Goal: Transaction & Acquisition: Obtain resource

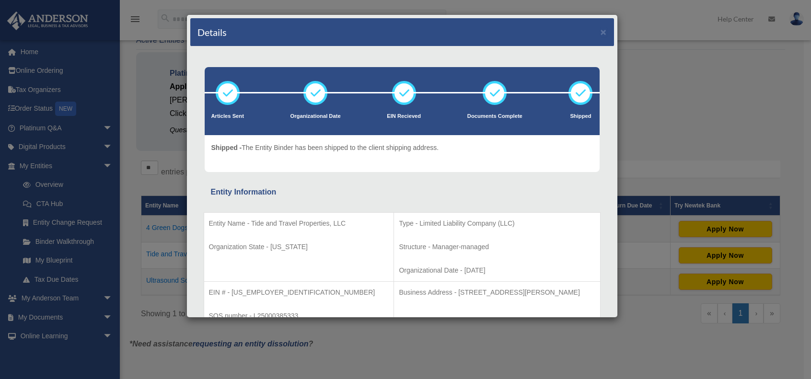
scroll to position [48, 0]
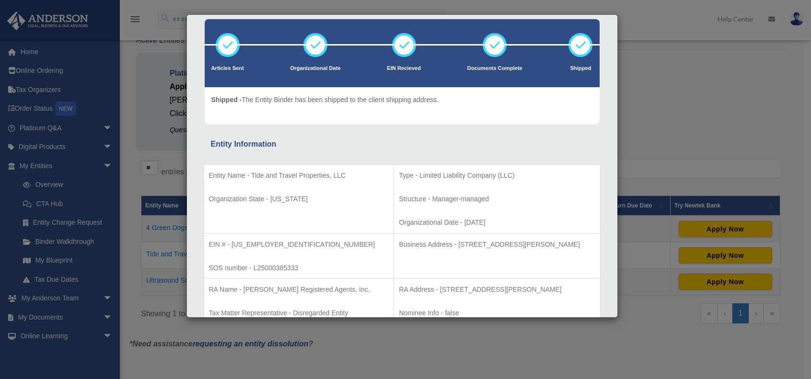
click at [680, 61] on div "Details × Articles Sent Organizational Date" at bounding box center [405, 189] width 811 height 379
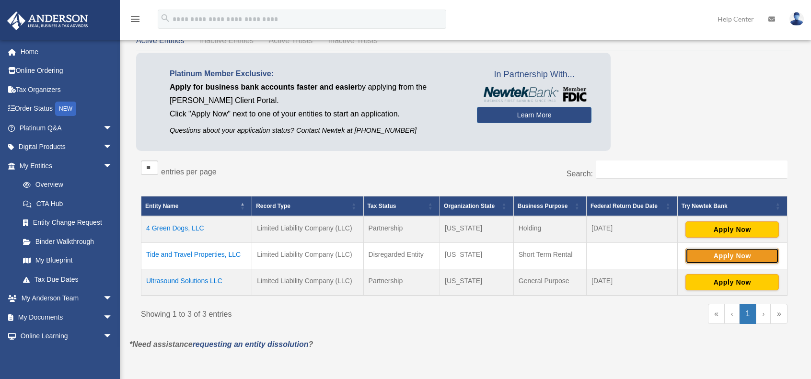
click at [730, 257] on button "Apply Now" at bounding box center [731, 256] width 93 height 16
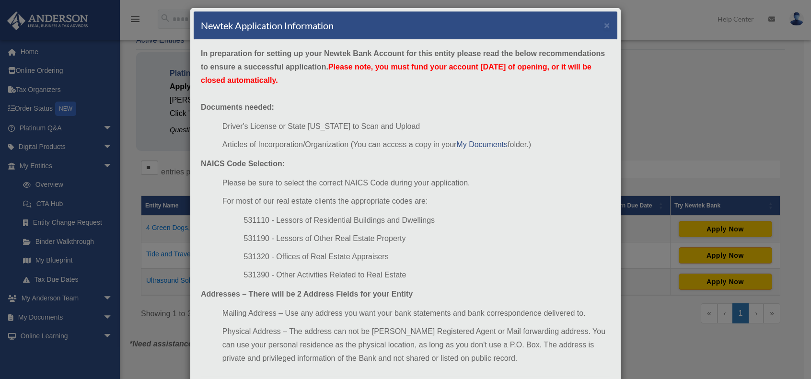
scroll to position [0, 0]
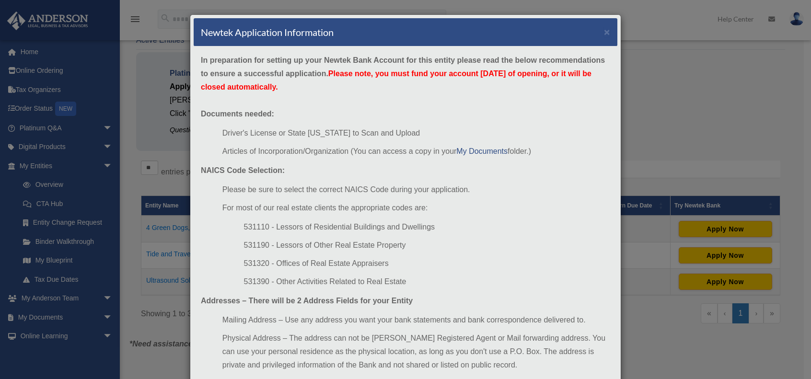
click at [727, 128] on div "Newtek Application Information × In preparation for setting up your Newtek Bank…" at bounding box center [405, 189] width 811 height 379
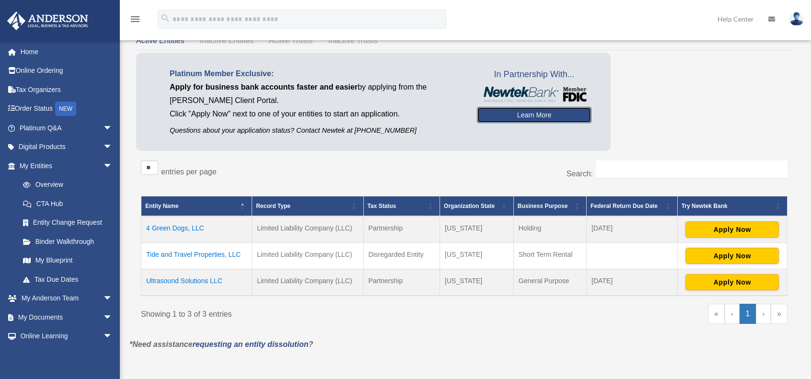
click at [515, 116] on link "Learn More" at bounding box center [534, 115] width 114 height 16
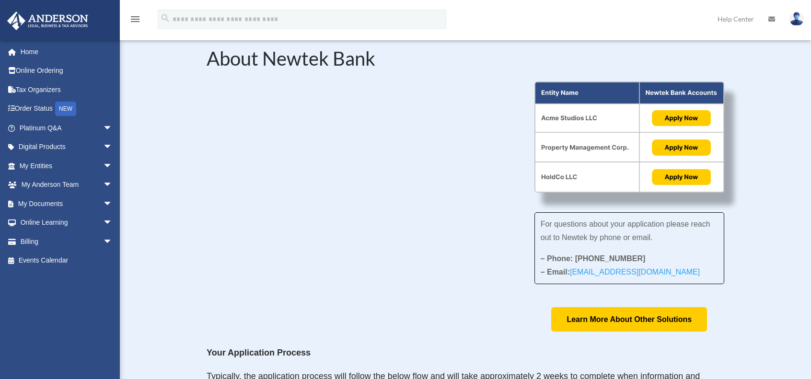
click at [467, 281] on div "For questions about your application please reach out to Newtek by phone or ema…" at bounding box center [464, 206] width 517 height 250
click at [408, 287] on div "For questions about your application please reach out to Newtek by phone or ema…" at bounding box center [464, 206] width 517 height 250
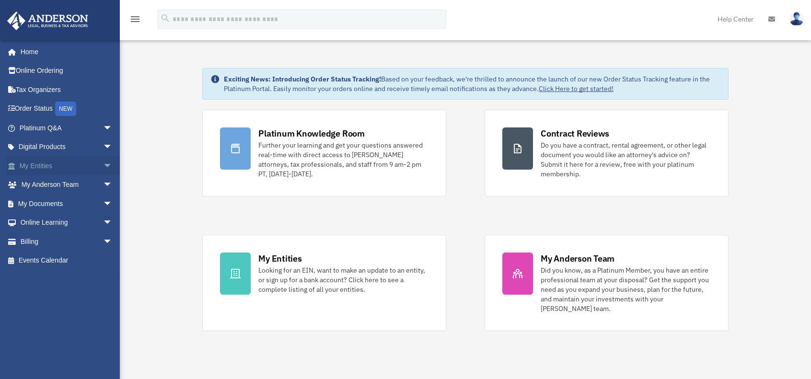
click at [76, 168] on link "My Entities arrow_drop_down" at bounding box center [67, 165] width 120 height 19
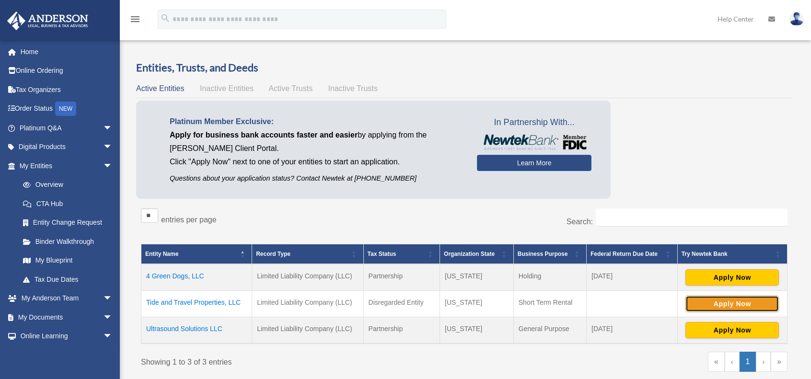
click at [718, 301] on button "Apply Now" at bounding box center [731, 304] width 93 height 16
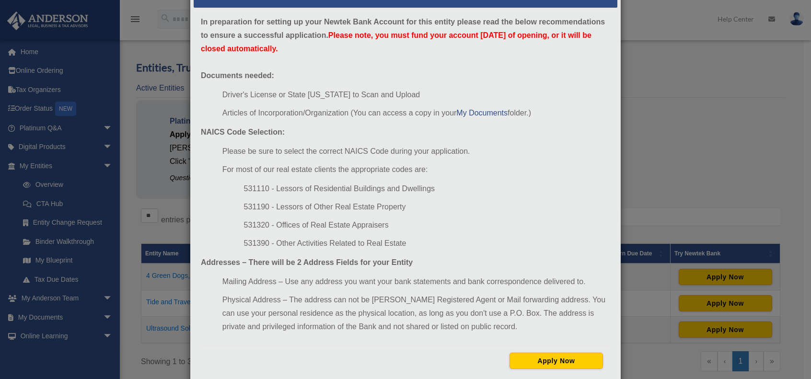
scroll to position [59, 0]
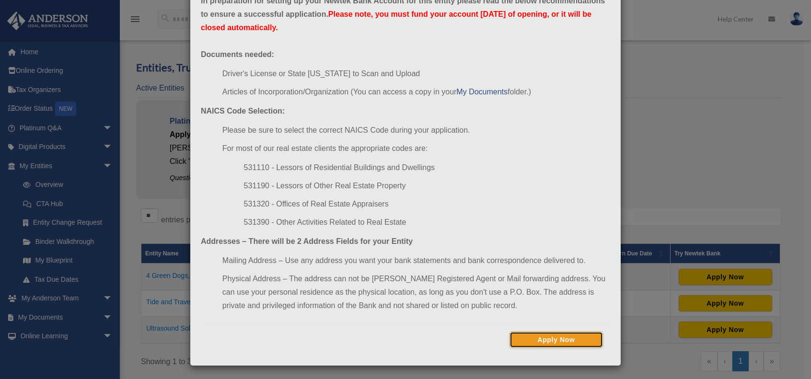
click at [562, 335] on button "Apply Now" at bounding box center [555, 340] width 93 height 16
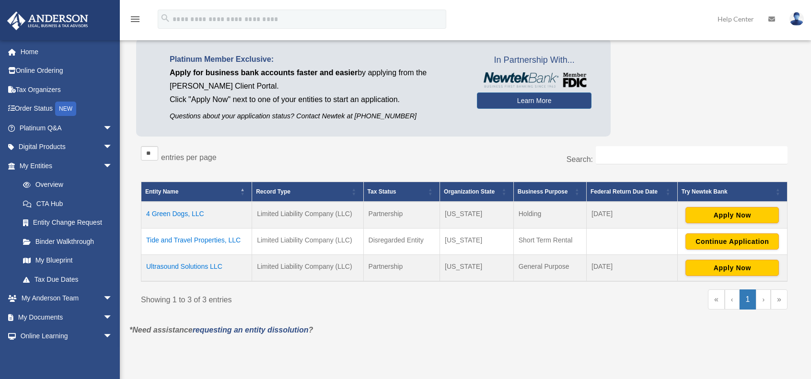
scroll to position [96, 0]
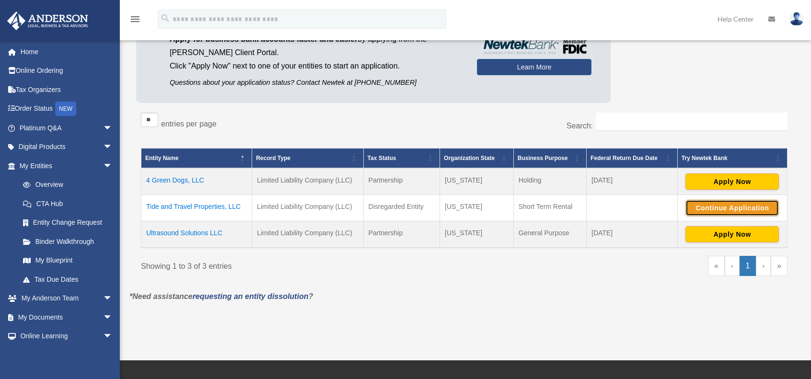
click at [749, 213] on button "Continue Application" at bounding box center [731, 208] width 93 height 16
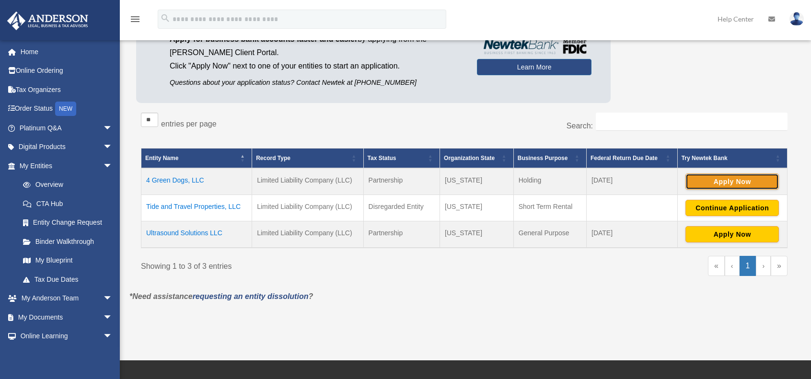
click at [705, 182] on button "Apply Now" at bounding box center [731, 181] width 93 height 16
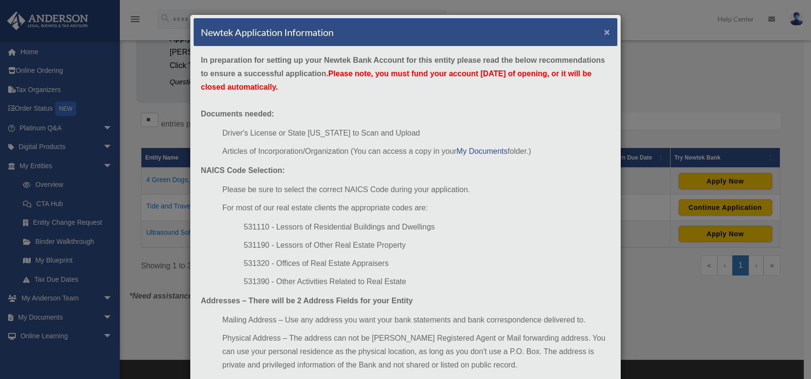
click at [604, 36] on button "×" at bounding box center [607, 32] width 6 height 10
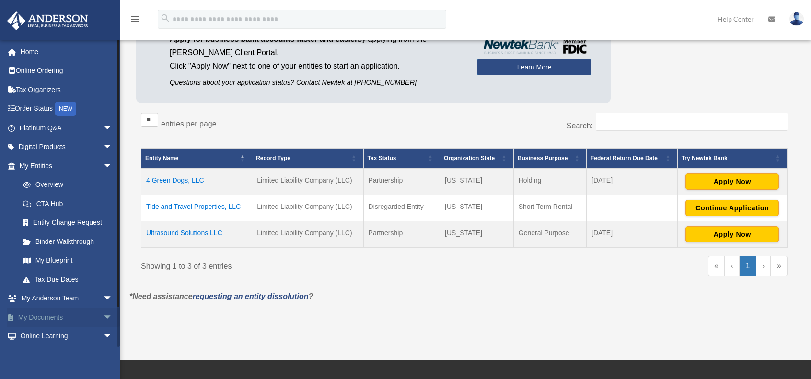
click at [67, 314] on link "My Documents arrow_drop_down" at bounding box center [67, 317] width 120 height 19
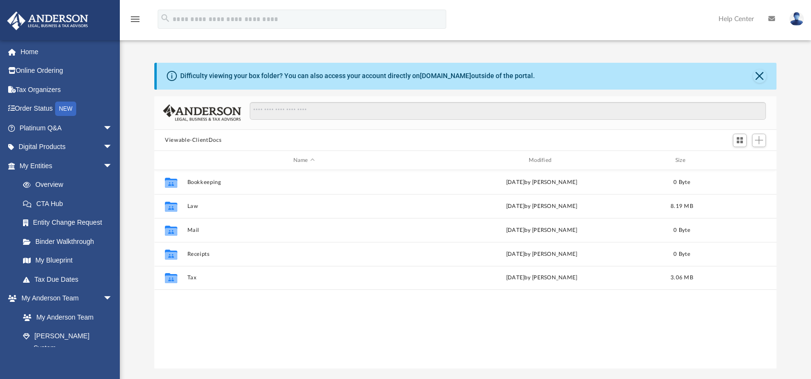
scroll to position [210, 614]
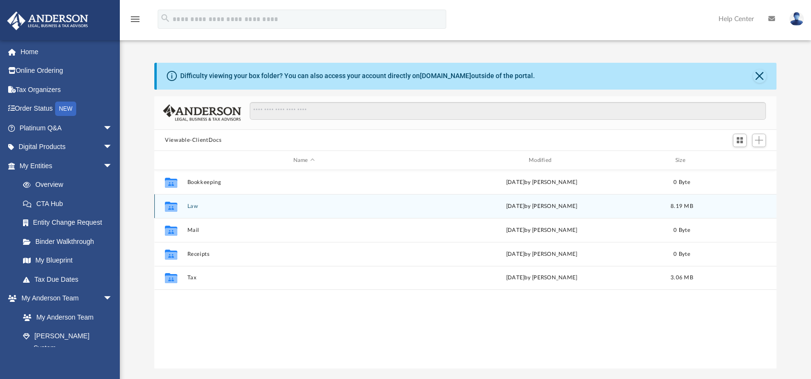
click at [534, 203] on div "[DATE] by [PERSON_NAME]" at bounding box center [541, 206] width 233 height 9
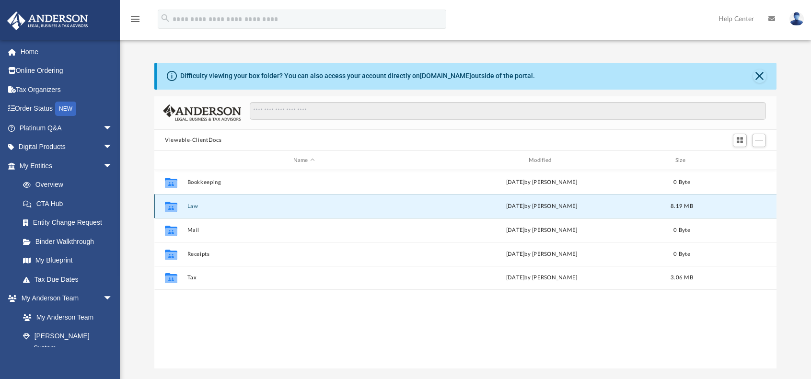
click at [188, 206] on button "Law" at bounding box center [303, 206] width 233 height 6
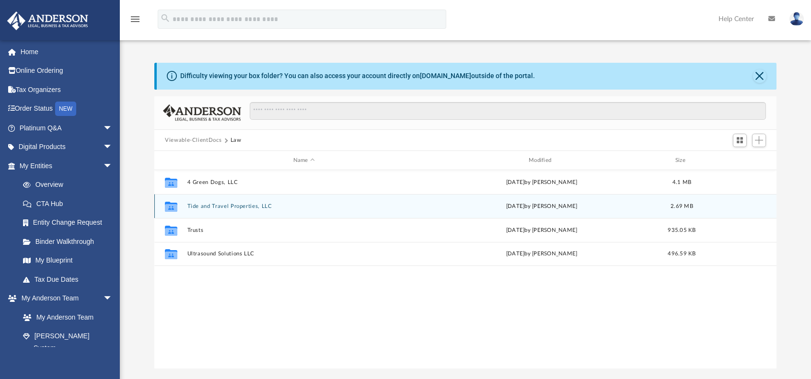
click at [260, 208] on button "Tide and Travel Properties, LLC" at bounding box center [303, 206] width 233 height 6
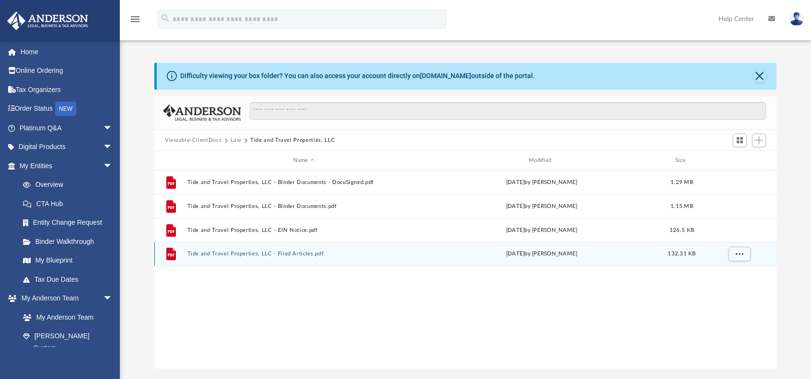
click at [303, 254] on button "Tide and Travel Properties, LLC - Filed Articles.pdf" at bounding box center [303, 254] width 233 height 6
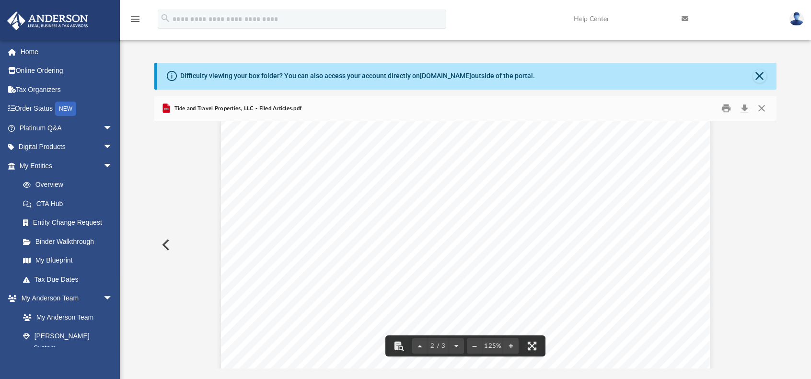
scroll to position [823, 0]
click at [741, 111] on button "Download" at bounding box center [743, 108] width 17 height 15
click at [765, 111] on button "Close" at bounding box center [761, 108] width 17 height 15
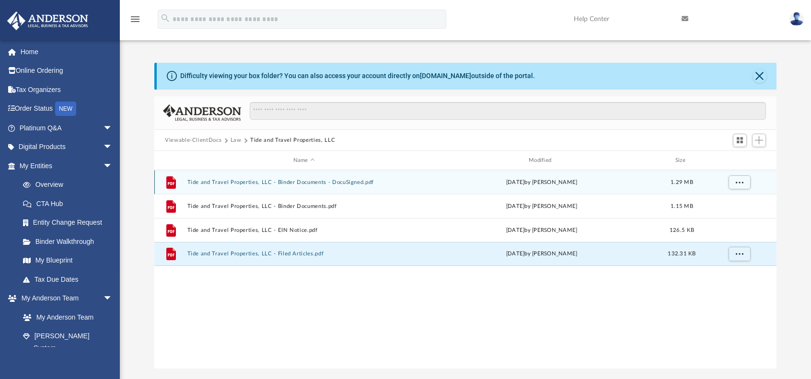
click at [241, 184] on button "Tide and Travel Properties, LLC - Binder Documents - DocuSigned.pdf" at bounding box center [303, 182] width 233 height 6
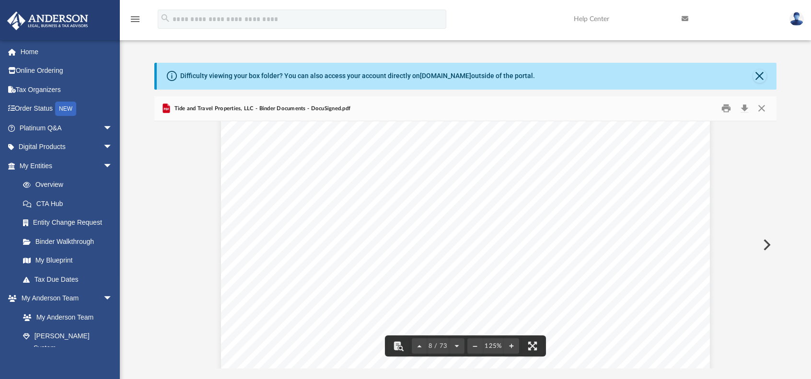
scroll to position [4599, 0]
click at [744, 108] on button "Download" at bounding box center [743, 108] width 17 height 15
